Goal: Information Seeking & Learning: Learn about a topic

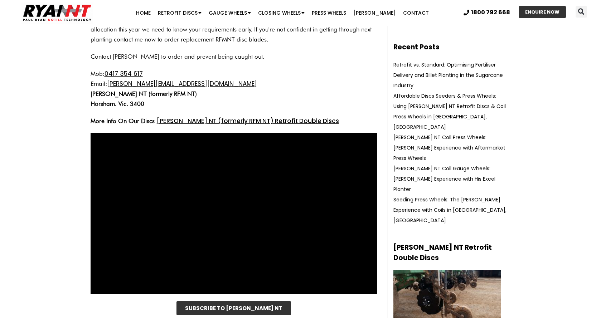
scroll to position [202, 0]
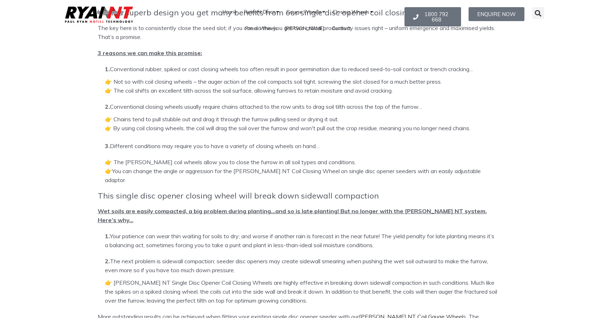
scroll to position [717, 0]
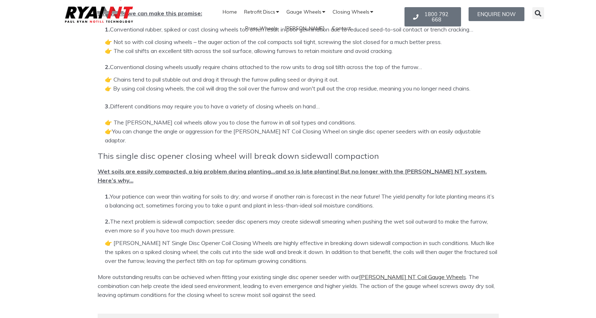
click at [390, 274] on link "RYAN NT Coil Gauge Wheel" at bounding box center [411, 277] width 104 height 7
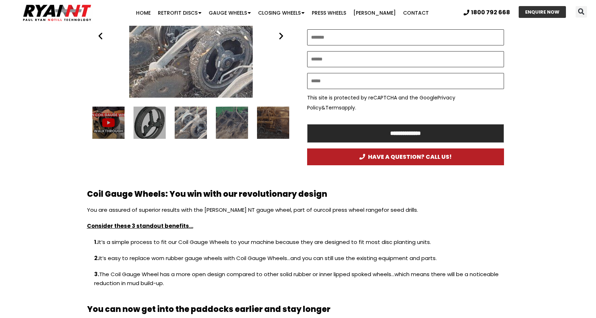
scroll to position [444, 0]
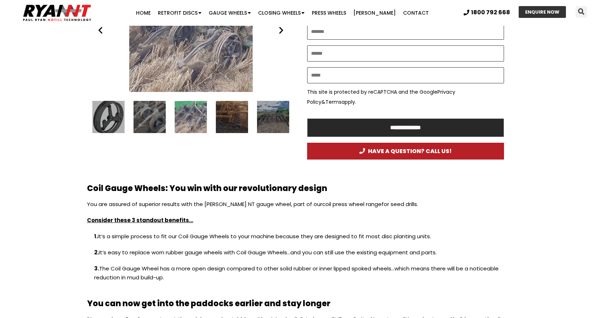
click at [154, 121] on div "4 / 14" at bounding box center [150, 117] width 32 height 32
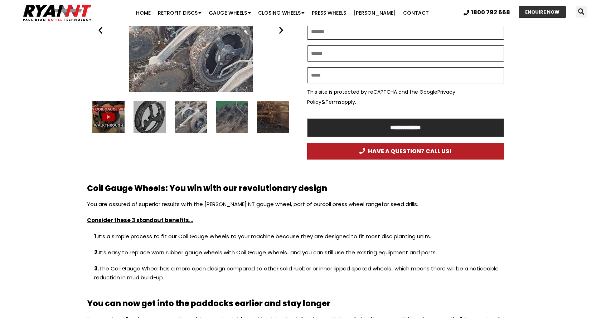
click at [189, 119] on div "Ryan NT (RFM NT) Gauge wheel compare 2" at bounding box center [191, 117] width 32 height 32
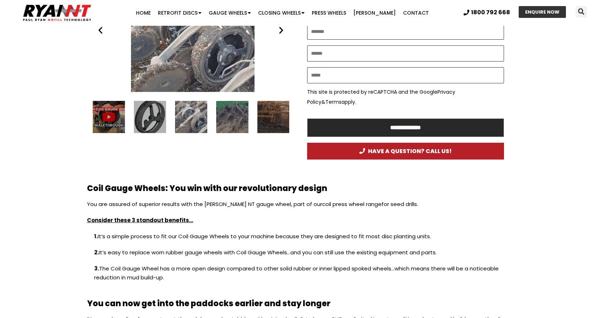
click at [228, 116] on div "5 / 14" at bounding box center [232, 117] width 32 height 32
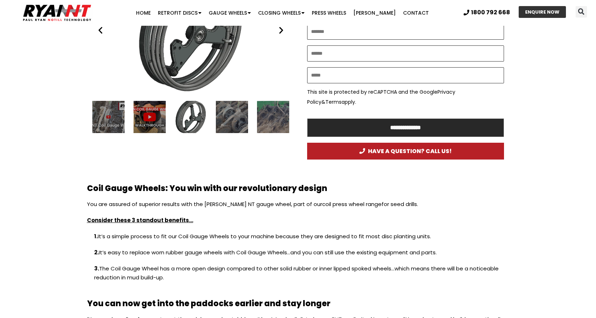
click at [269, 115] on div "5 / 14" at bounding box center [273, 117] width 32 height 32
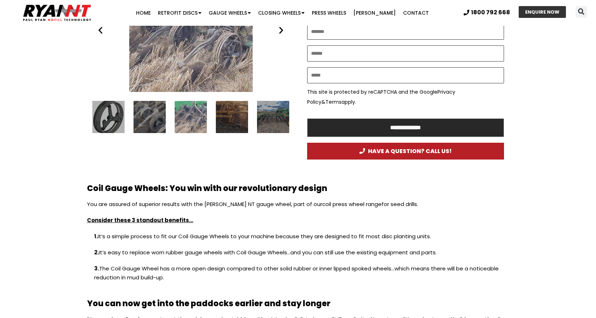
click at [282, 29] on icon "Next slide" at bounding box center [281, 30] width 9 height 9
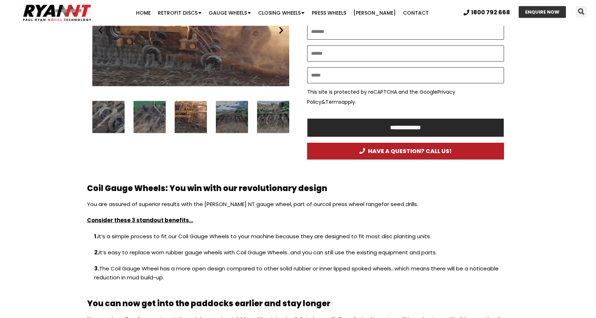
click at [282, 29] on icon "Next slide" at bounding box center [281, 30] width 9 height 9
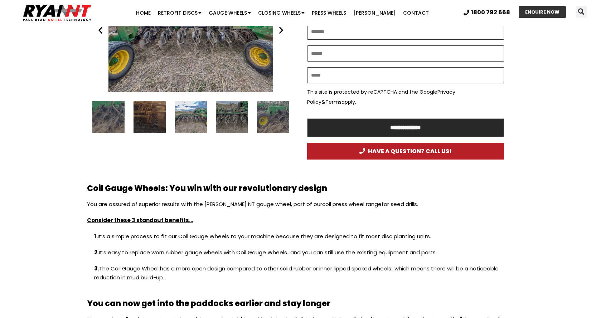
click at [280, 29] on icon "Next slide" at bounding box center [281, 30] width 9 height 9
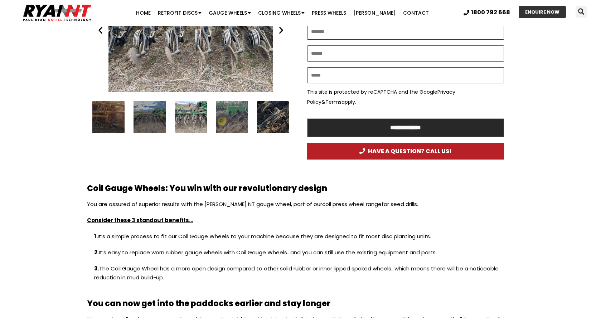
click at [280, 30] on icon "Next slide" at bounding box center [281, 30] width 9 height 9
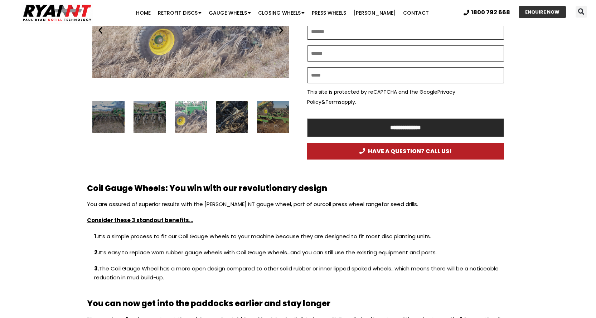
click at [280, 30] on icon "Next slide" at bounding box center [281, 30] width 9 height 9
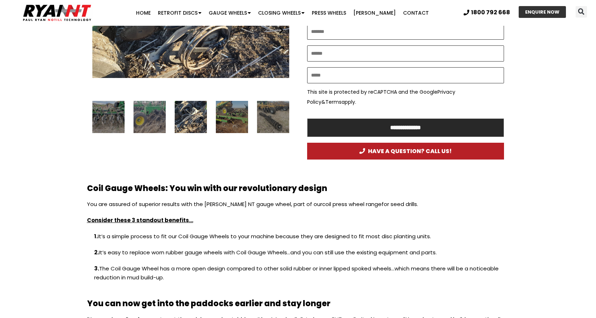
click at [281, 30] on icon "Next slide" at bounding box center [281, 30] width 9 height 9
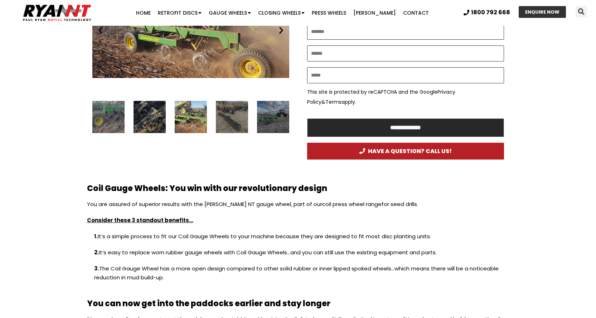
click at [281, 30] on icon "Next slide" at bounding box center [281, 30] width 9 height 9
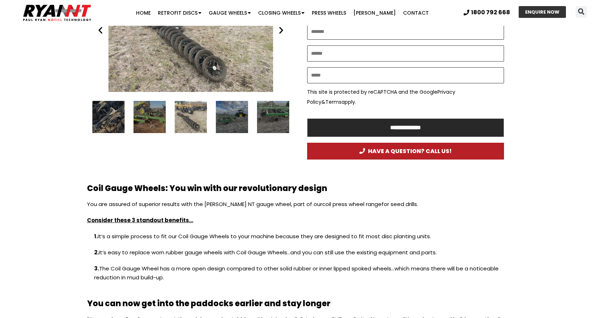
click at [281, 31] on icon "Next slide" at bounding box center [281, 30] width 9 height 9
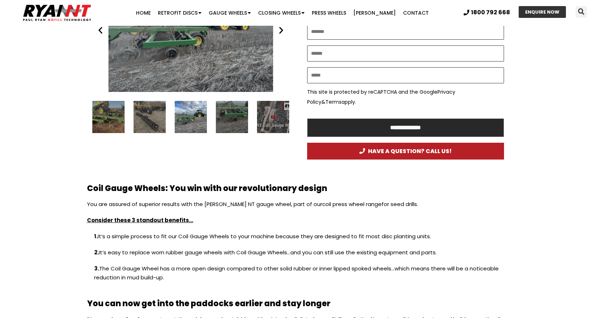
click at [281, 31] on icon "Next slide" at bounding box center [281, 30] width 9 height 9
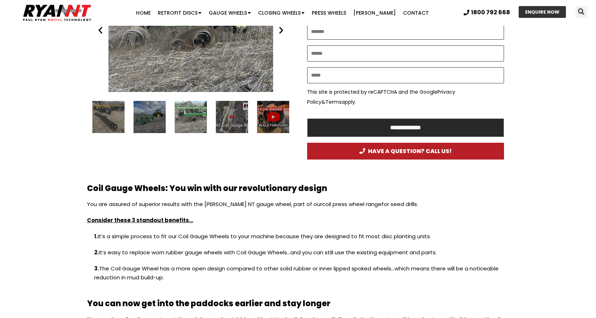
click at [281, 31] on icon "Next slide" at bounding box center [281, 30] width 9 height 9
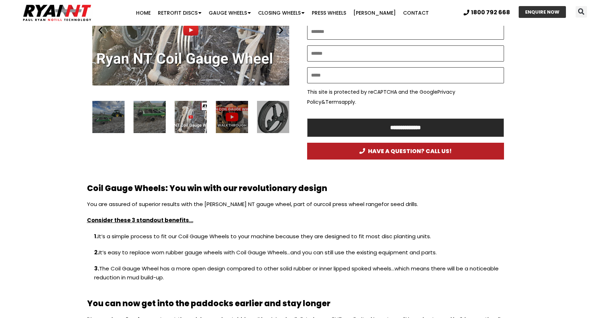
click at [192, 28] on div "Play" at bounding box center [190, 30] width 197 height 124
